Goal: Information Seeking & Learning: Learn about a topic

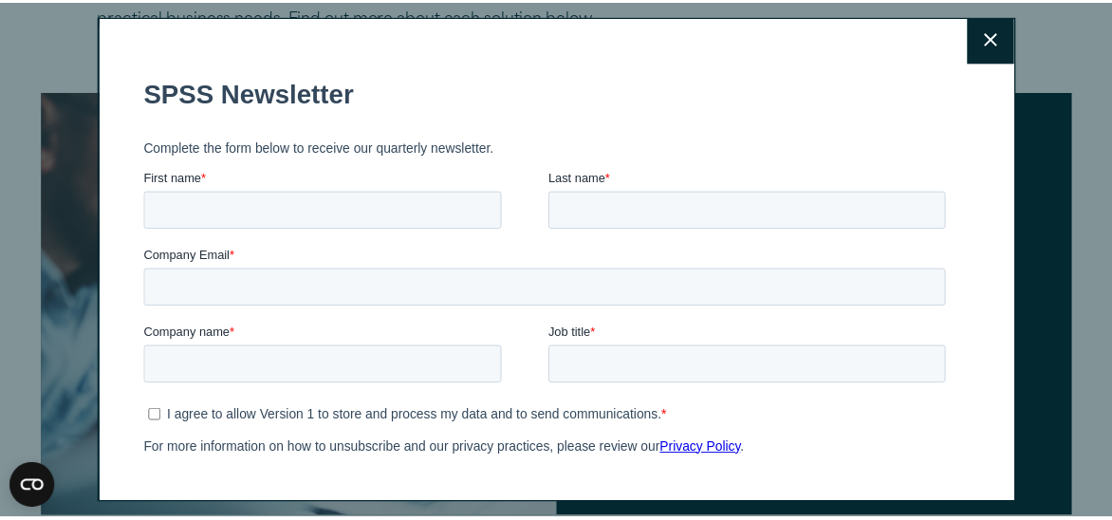
scroll to position [4, 0]
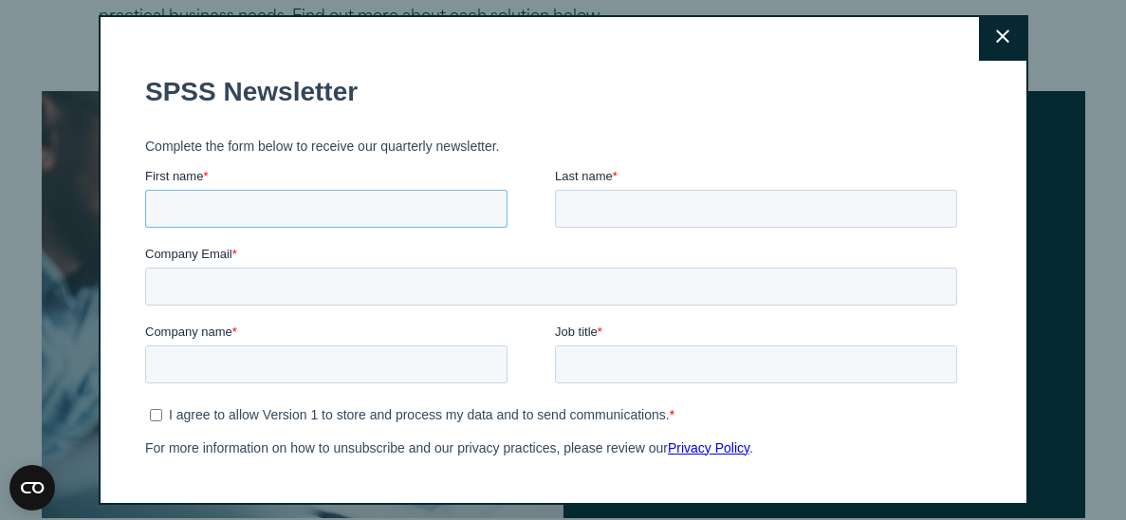
click at [230, 206] on input "First name *" at bounding box center [326, 208] width 362 height 38
click at [996, 32] on button "Close" at bounding box center [1002, 36] width 47 height 47
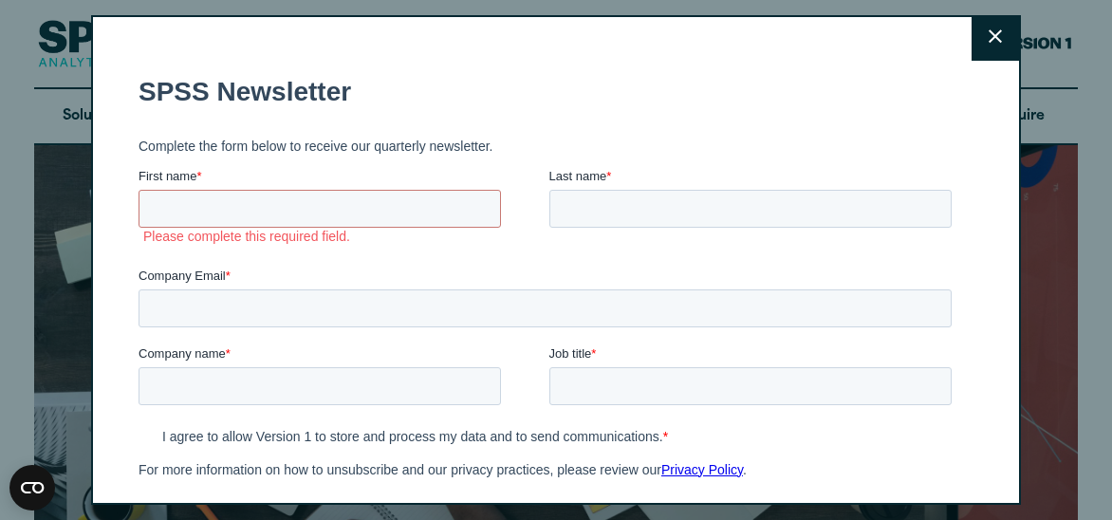
scroll to position [0, 0]
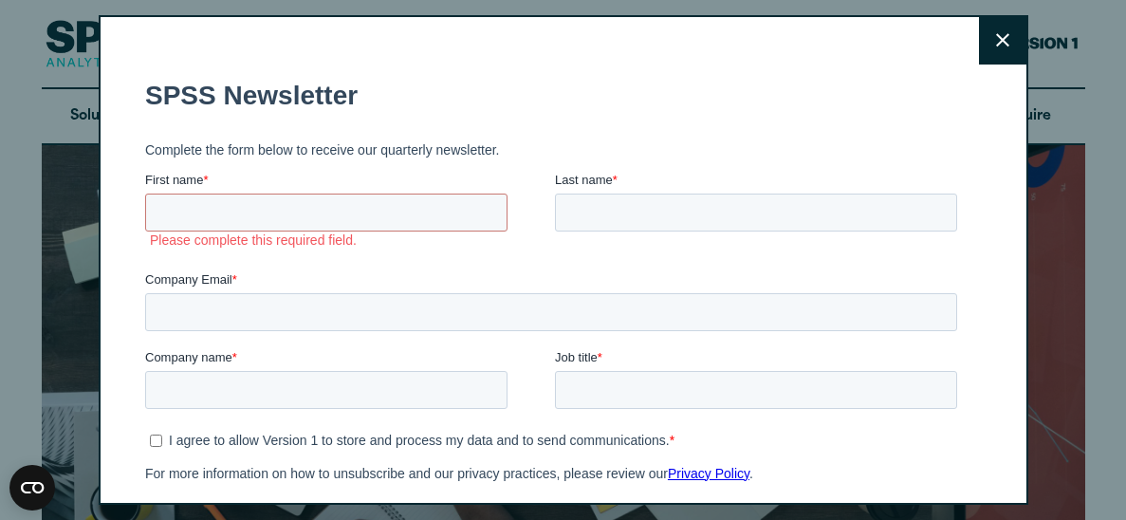
click at [996, 45] on icon at bounding box center [1002, 40] width 13 height 13
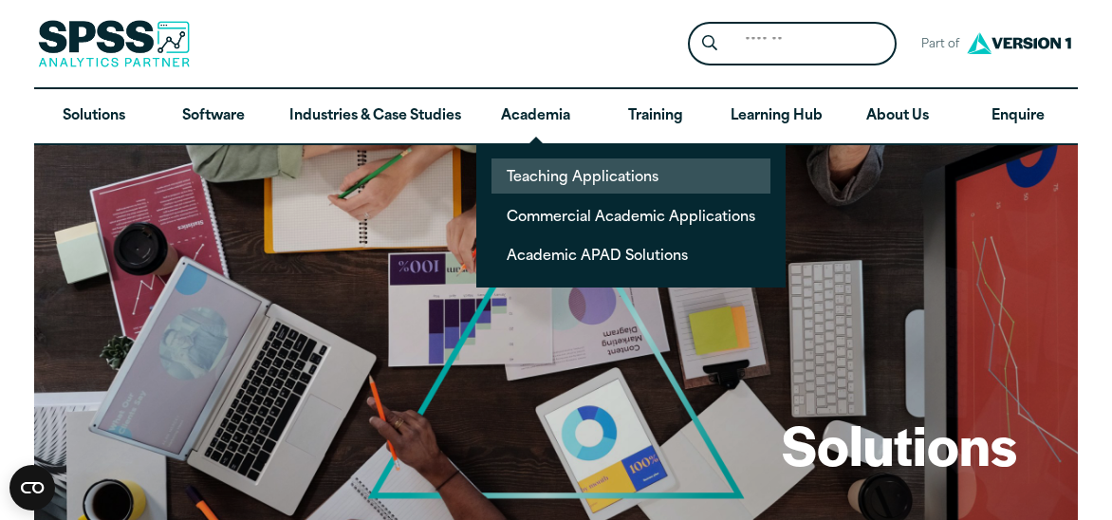
click at [521, 165] on link "Teaching Applications" at bounding box center [630, 175] width 279 height 35
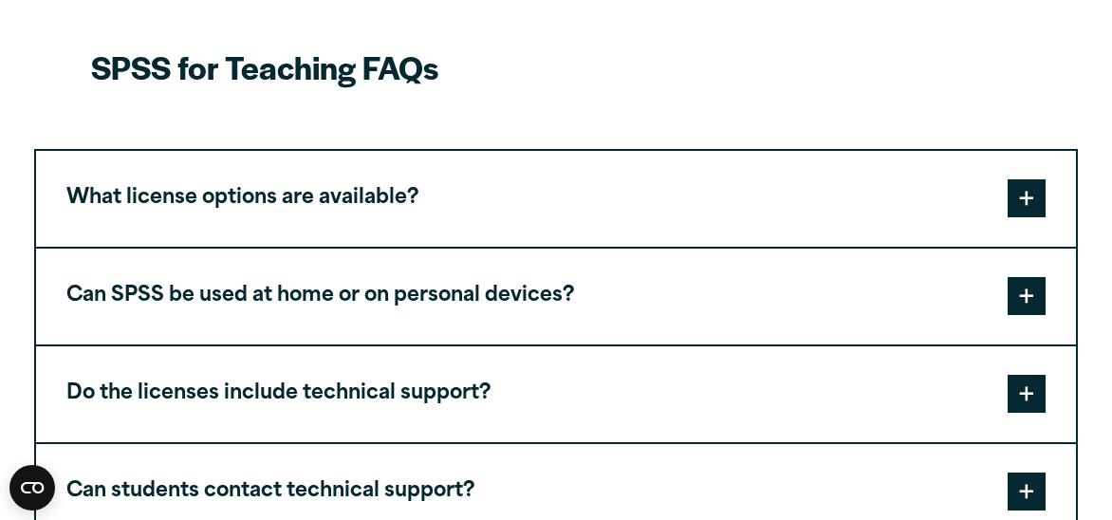
scroll to position [1647, 0]
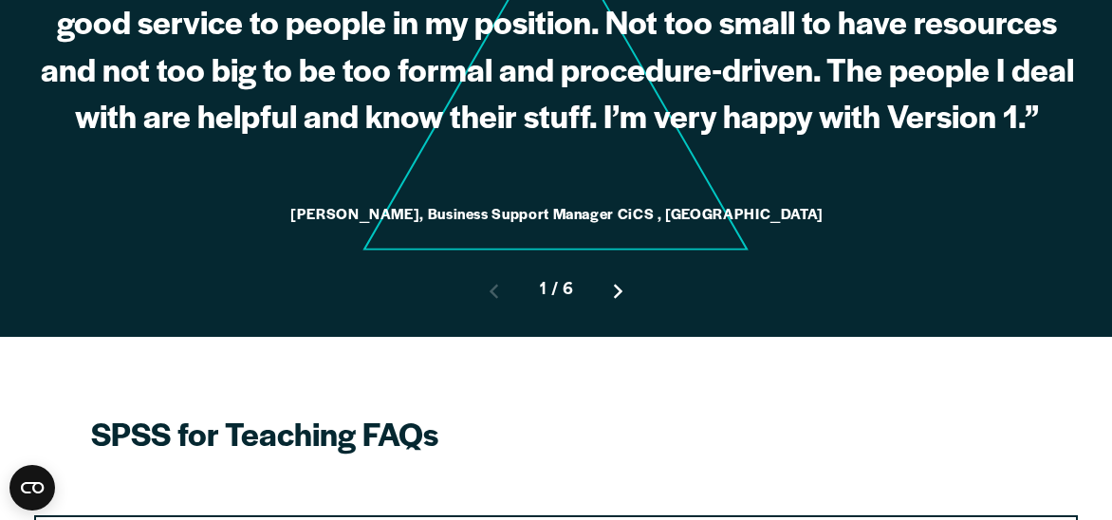
click at [634, 261] on button "Move to next slide" at bounding box center [618, 291] width 61 height 61
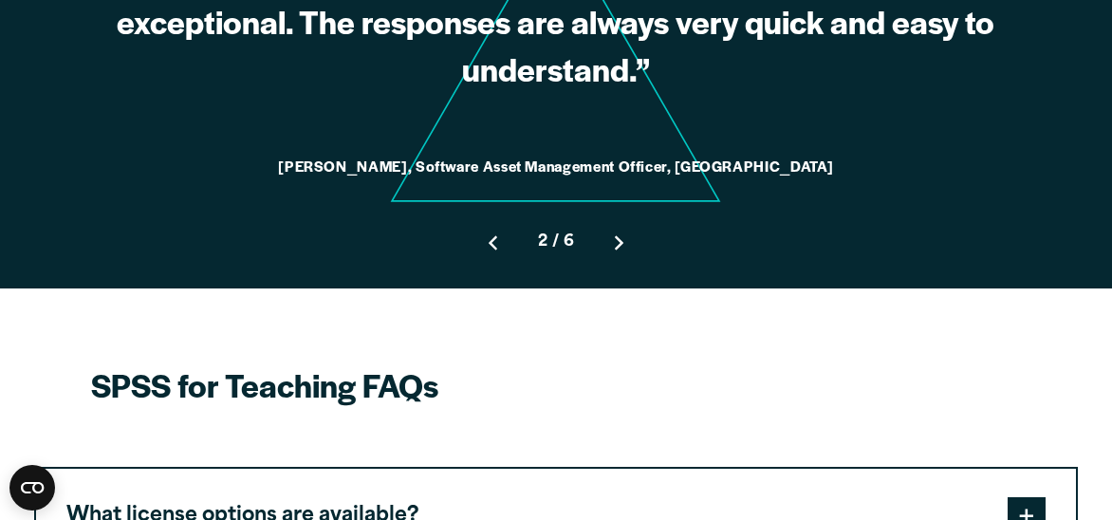
click at [631, 212] on button "Move to next slide" at bounding box center [619, 242] width 61 height 61
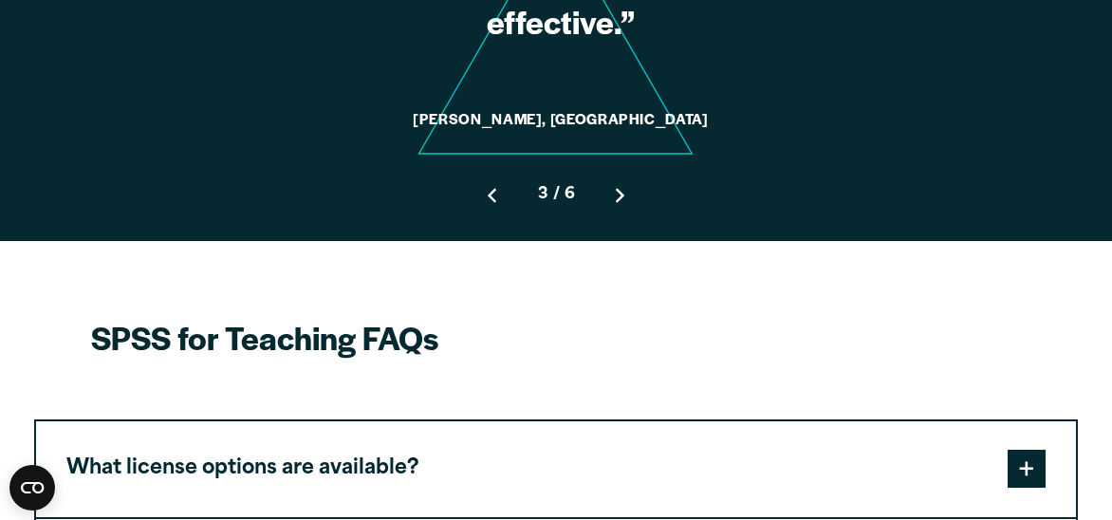
click at [633, 165] on button "Move to next slide" at bounding box center [620, 195] width 61 height 61
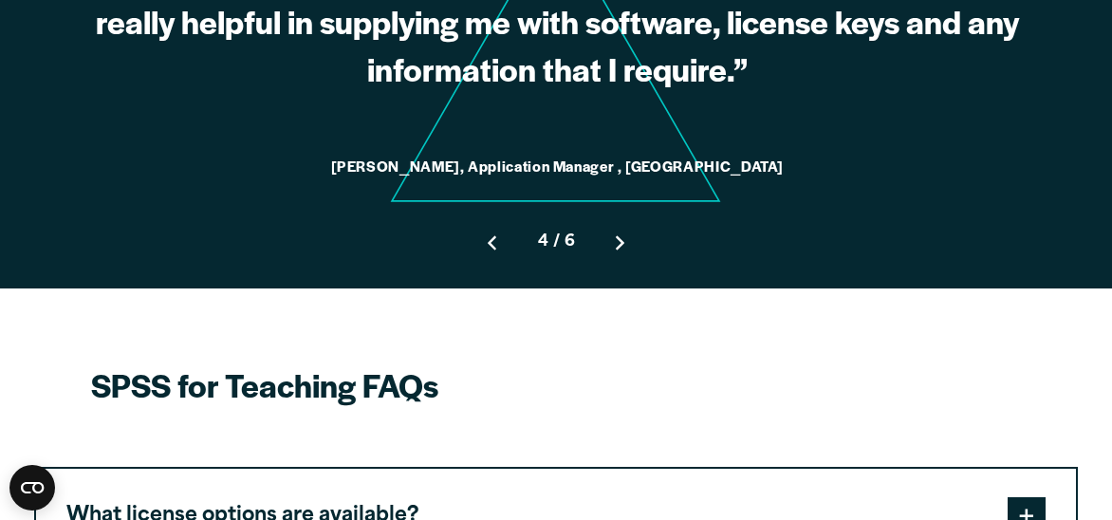
click at [634, 212] on button "Move to next slide" at bounding box center [620, 242] width 61 height 61
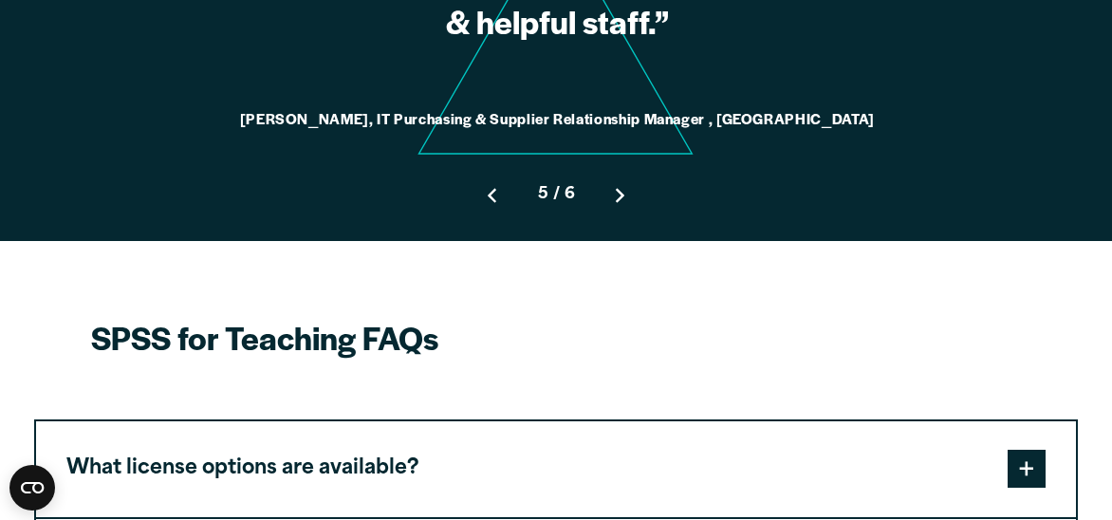
click at [624, 165] on button "Move to next slide" at bounding box center [620, 195] width 61 height 61
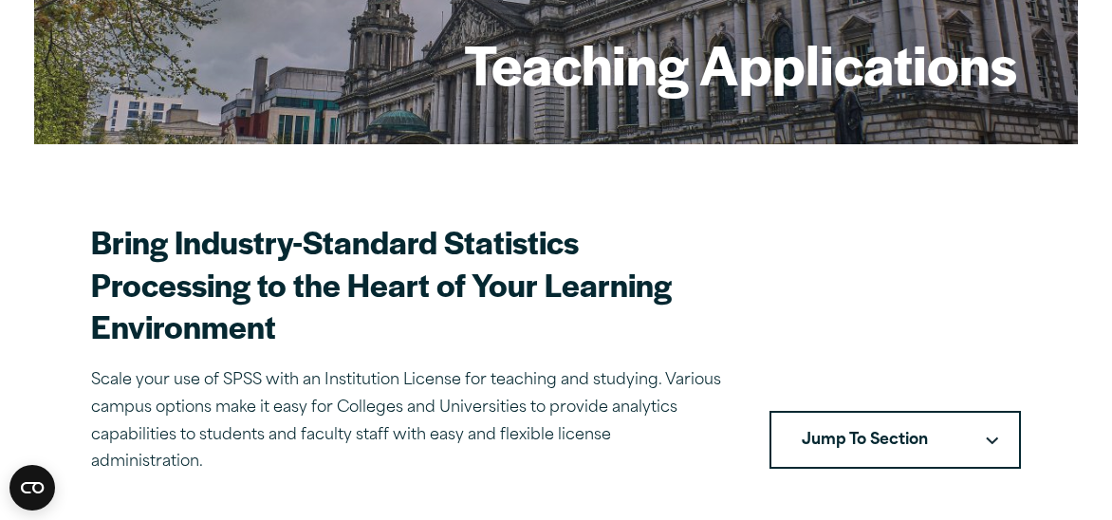
scroll to position [0, 0]
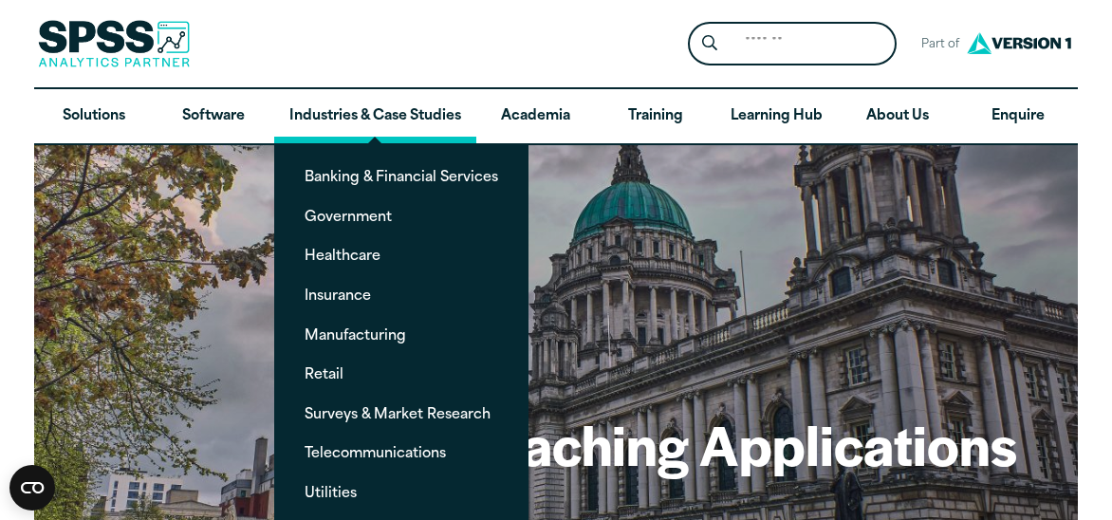
click at [347, 125] on link "Industries & Case Studies" at bounding box center [375, 116] width 202 height 55
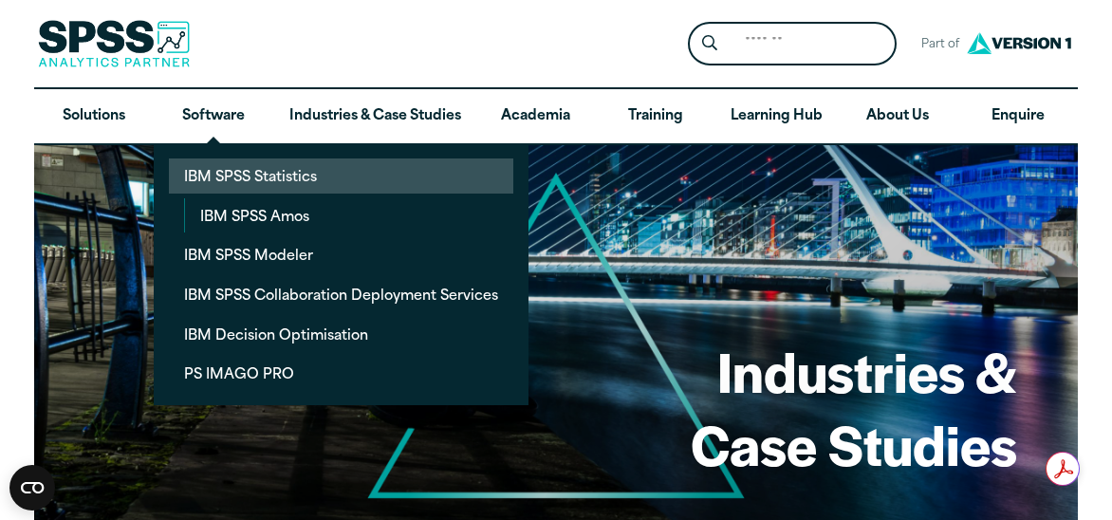
click at [292, 175] on link "IBM SPSS Statistics" at bounding box center [341, 175] width 344 height 35
